Goal: Task Accomplishment & Management: Use online tool/utility

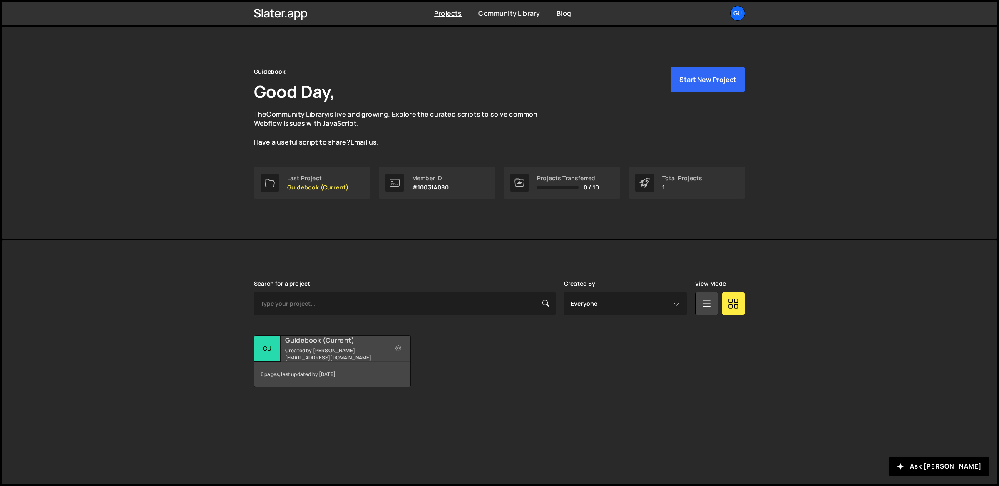
click at [353, 354] on small "Created by [PERSON_NAME][EMAIL_ADDRESS][DOMAIN_NAME]" at bounding box center [335, 354] width 100 height 14
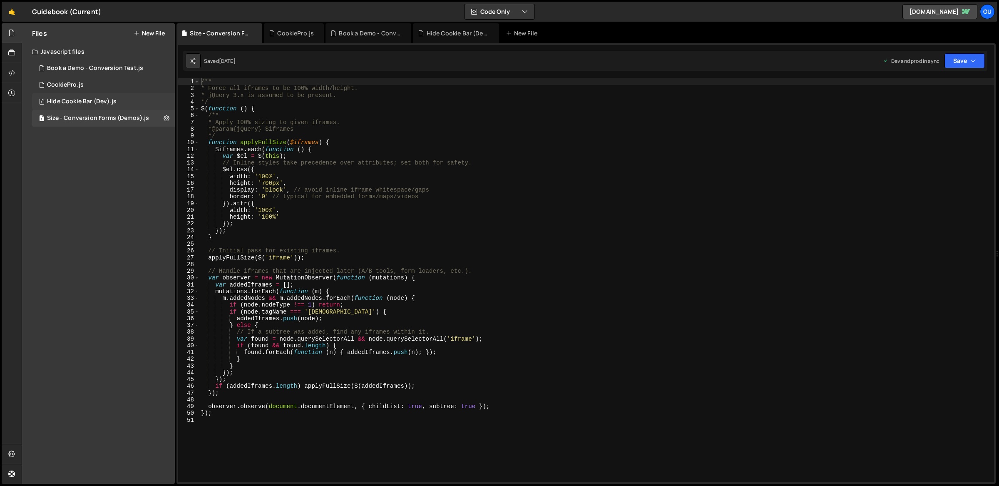
click at [92, 98] on div "Hide Cookie Bar (Dev).js" at bounding box center [81, 101] width 69 height 7
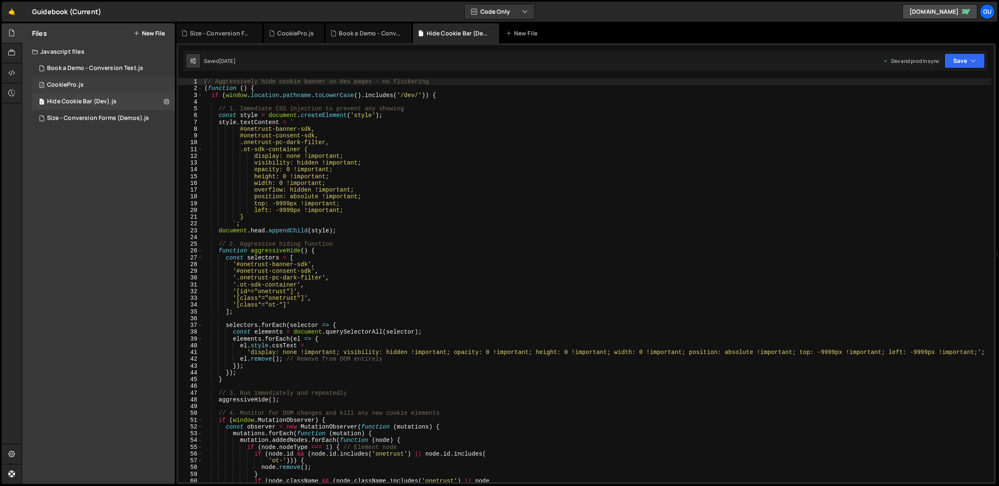
click at [101, 77] on div "2 CookiePro.js 0" at bounding box center [103, 85] width 143 height 17
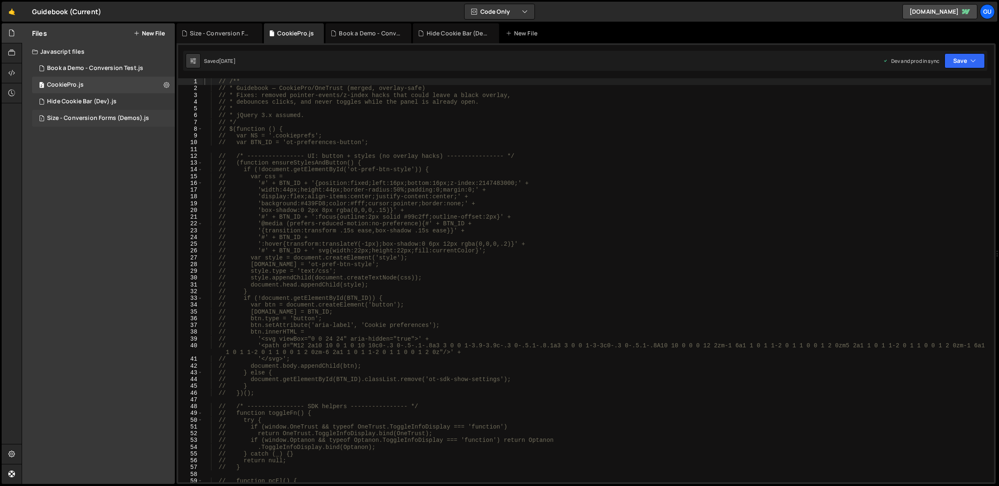
click at [113, 113] on div "1 Size - Conversion Forms (Demos).js 0" at bounding box center [103, 118] width 143 height 17
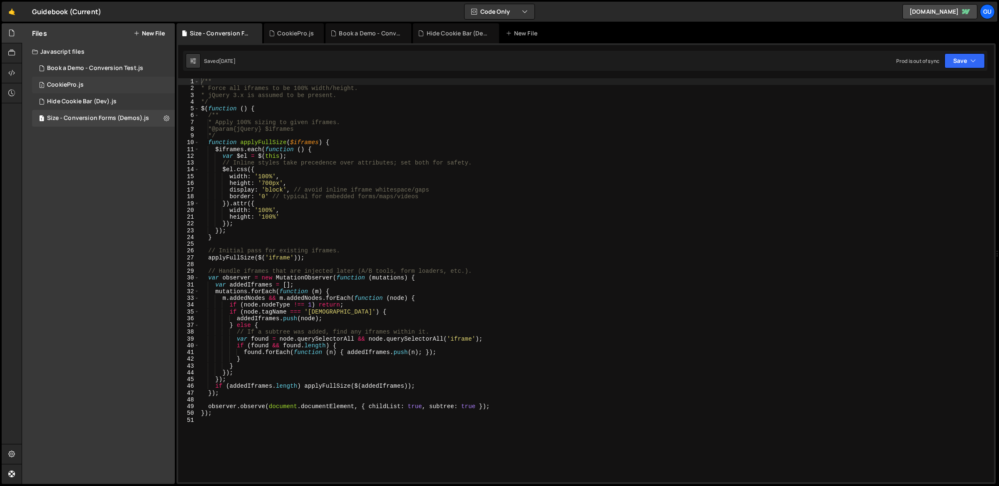
click at [118, 78] on div "2 CookiePro.js 0" at bounding box center [103, 85] width 143 height 17
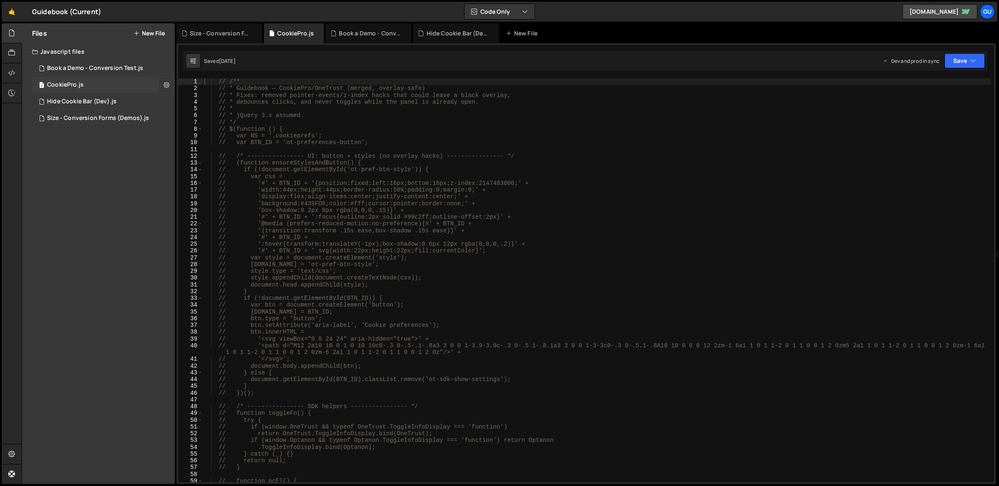
click at [165, 84] on icon at bounding box center [167, 85] width 6 height 8
click at [201, 134] on button "Delete File" at bounding box center [217, 135] width 82 height 17
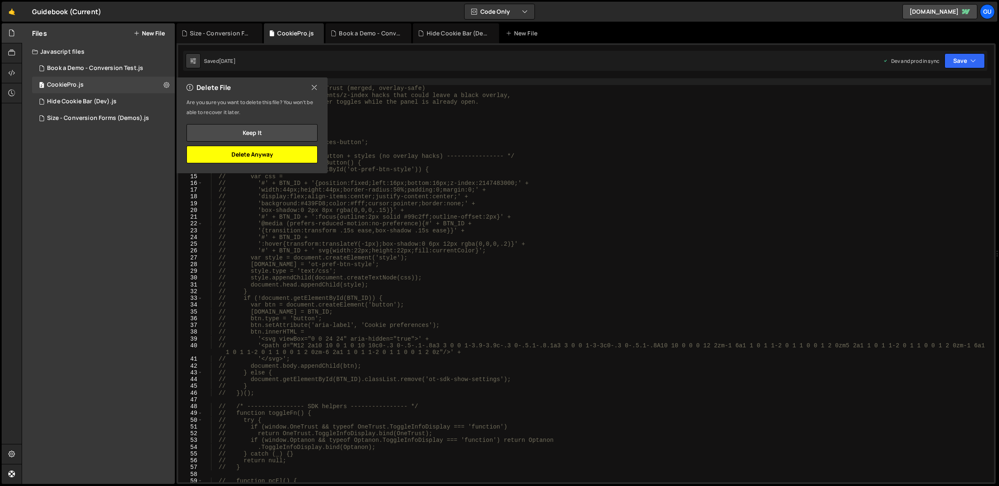
click at [290, 153] on button "Delete Anyway" at bounding box center [251, 154] width 131 height 17
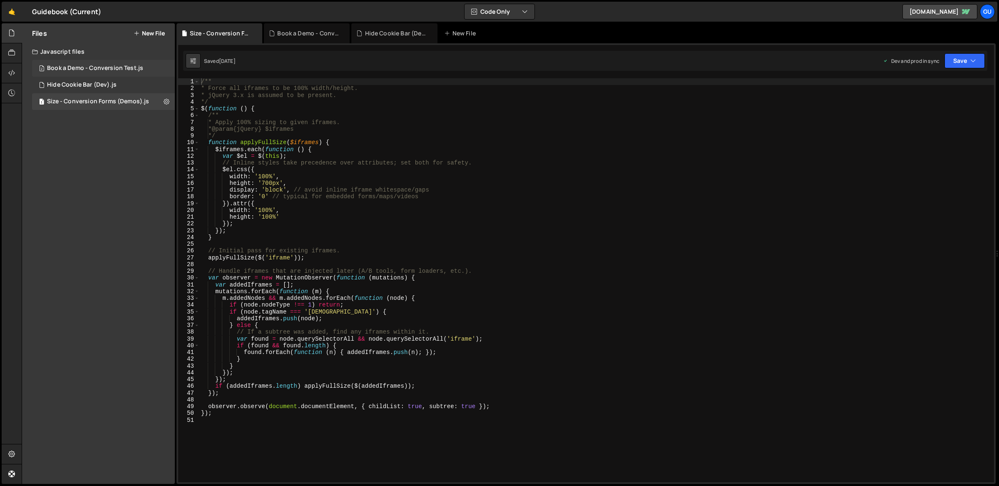
click at [106, 69] on div "Book a Demo - Conversion Test.js" at bounding box center [95, 67] width 96 height 7
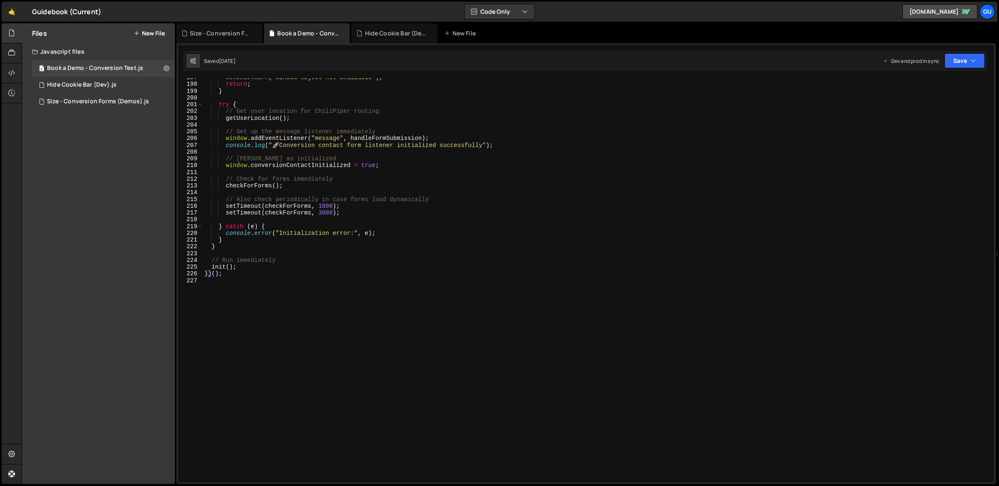
scroll to position [1329, 0]
click at [412, 167] on div "console . warn ( "Window object not available" ) ; return ; } try { // Get user…" at bounding box center [597, 283] width 788 height 418
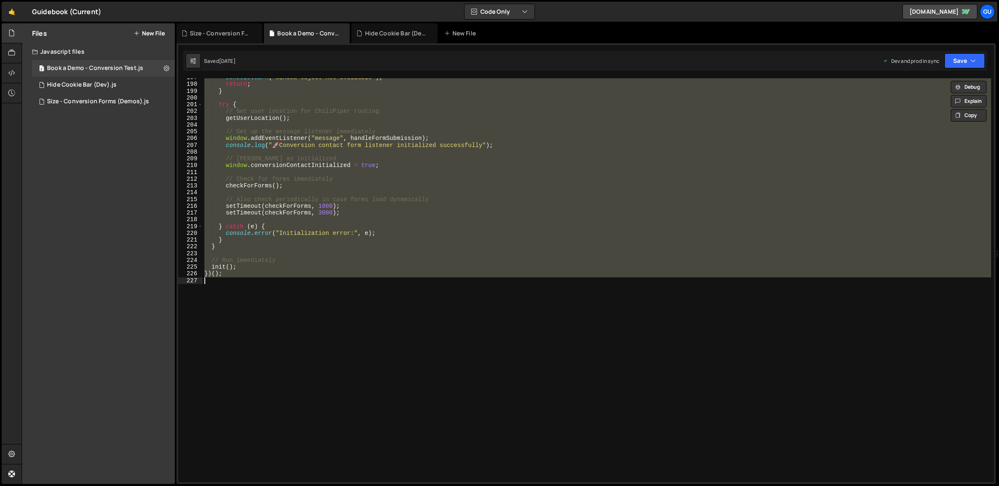
type textarea "// })();"
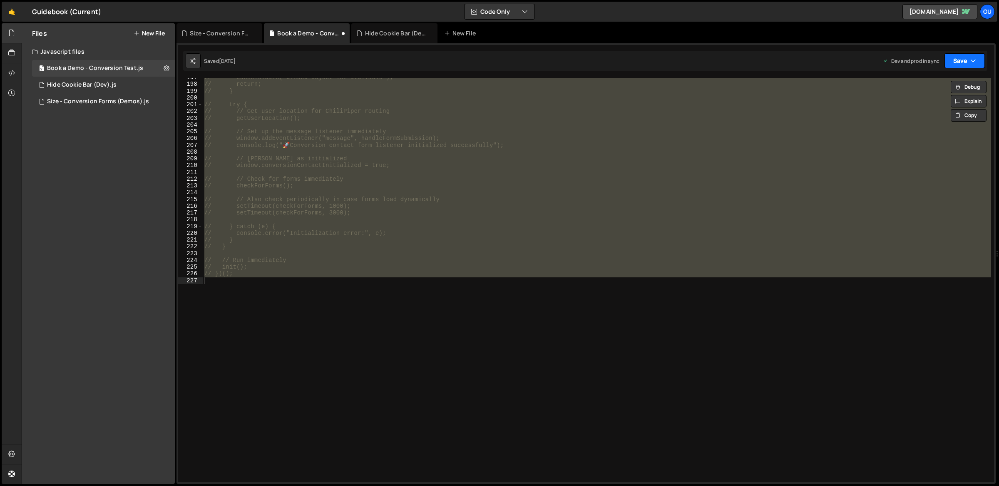
click at [948, 64] on button "Save" at bounding box center [964, 60] width 40 height 15
click at [947, 83] on div "Save to Staging S" at bounding box center [936, 81] width 87 height 8
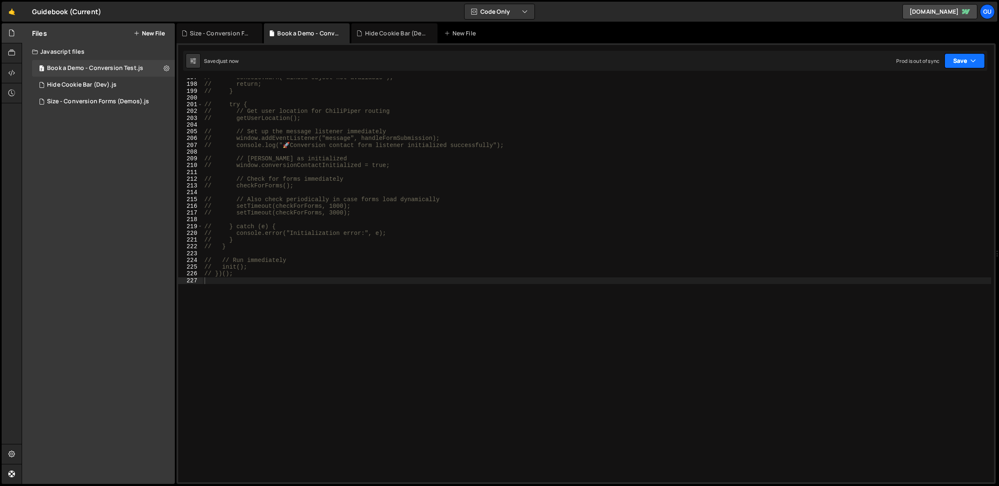
click at [962, 60] on button "Save" at bounding box center [964, 60] width 40 height 15
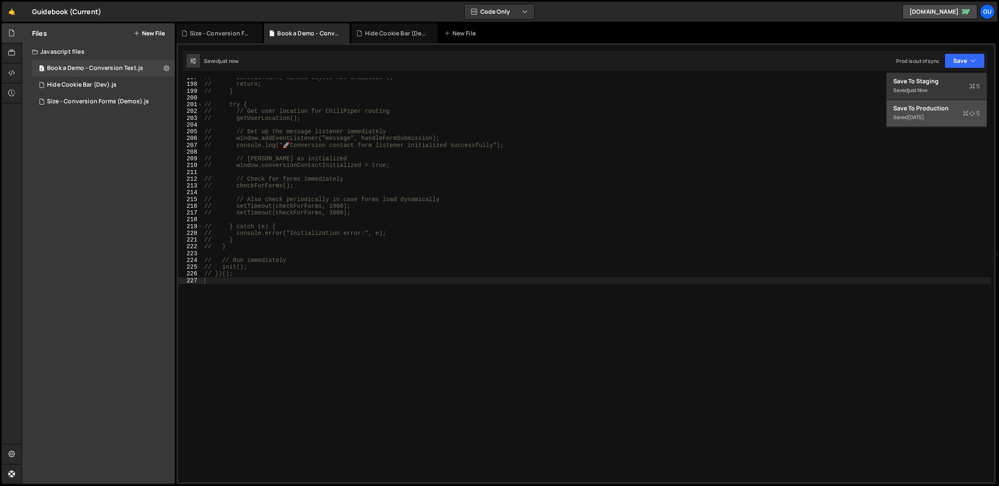
click at [946, 113] on div "Saved 5 days ago" at bounding box center [936, 117] width 87 height 10
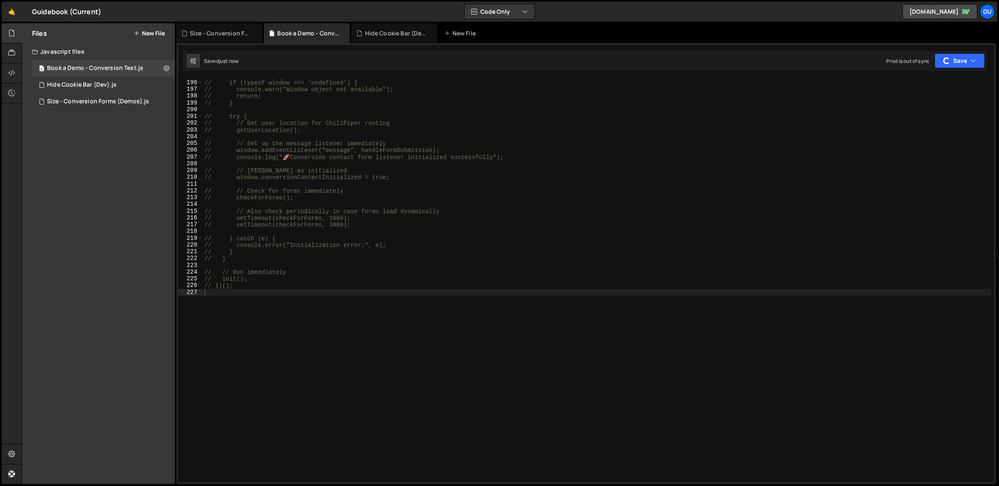
scroll to position [1317, 0]
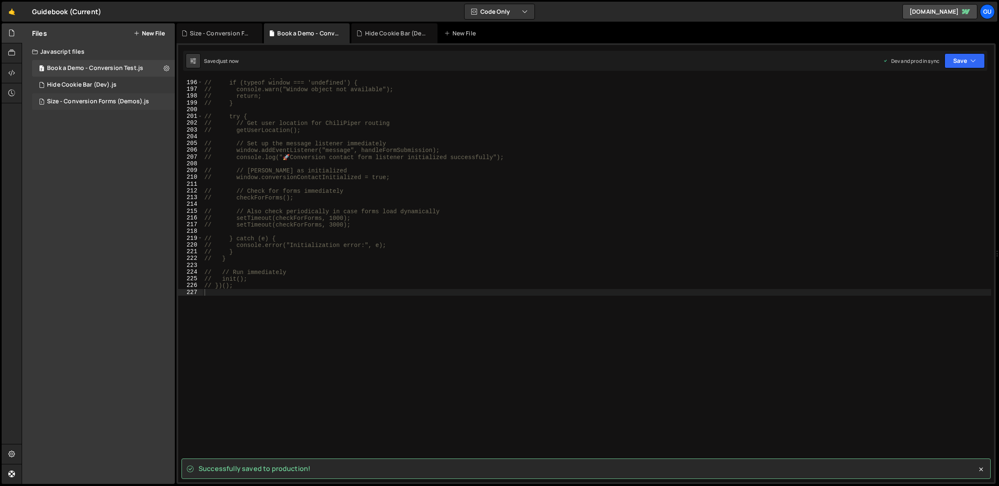
click at [99, 99] on div "Size - Conversion Forms (Demos).js" at bounding box center [98, 101] width 102 height 7
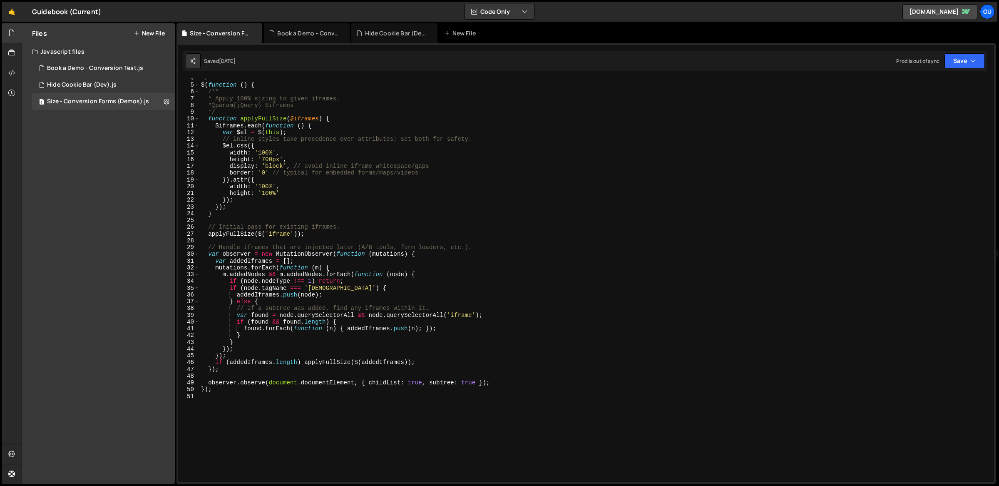
scroll to position [23, 0]
